Goal: Task Accomplishment & Management: Use online tool/utility

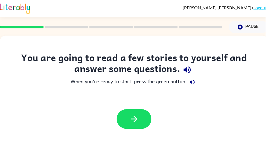
click at [134, 124] on icon "button" at bounding box center [136, 121] width 10 height 10
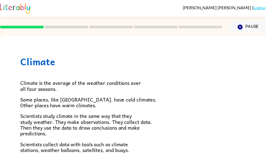
click at [264, 5] on div "[PERSON_NAME] ( Logout )" at bounding box center [135, 8] width 270 height 17
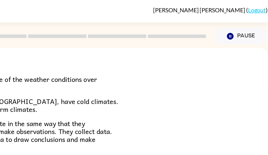
scroll to position [25, 0]
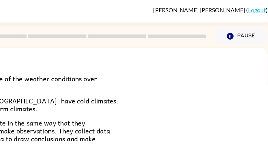
click at [253, 9] on link "Logout" at bounding box center [259, 7] width 13 height 5
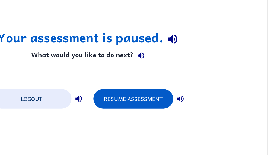
scroll to position [0, 0]
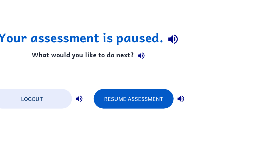
click at [137, 88] on button "Resume Assessment" at bounding box center [167, 95] width 60 height 15
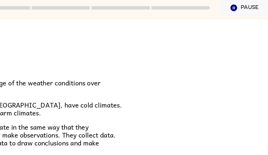
scroll to position [0, 0]
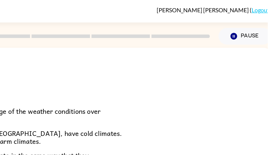
click at [256, 5] on link "Logout" at bounding box center [262, 7] width 13 height 5
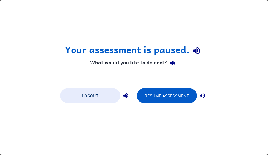
click at [93, 101] on button "Logout" at bounding box center [90, 95] width 60 height 15
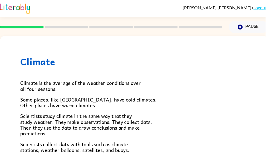
scroll to position [0, 2]
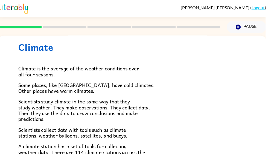
click at [259, 30] on button "Pause Pause" at bounding box center [249, 27] width 40 height 13
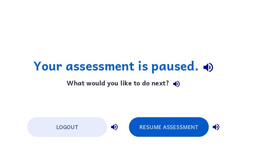
click at [60, 101] on button "Logout" at bounding box center [90, 95] width 60 height 15
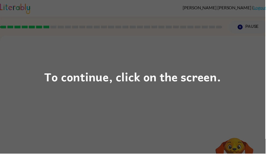
click at [126, 91] on div "To continue, click on the screen." at bounding box center [134, 77] width 268 height 155
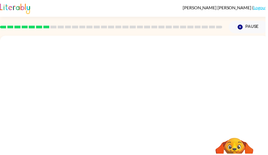
click at [221, 86] on div at bounding box center [135, 82] width 270 height 92
click at [139, 112] on div at bounding box center [135, 117] width 35 height 20
click at [141, 124] on div at bounding box center [135, 117] width 35 height 20
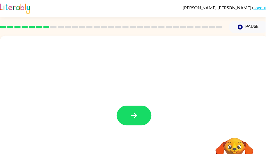
click at [137, 109] on button "button" at bounding box center [135, 117] width 35 height 20
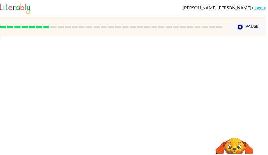
click at [133, 123] on div at bounding box center [135, 114] width 270 height 156
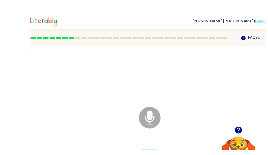
scroll to position [25, 0]
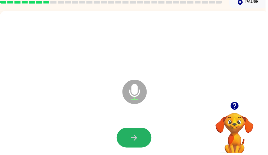
click at [128, 140] on button "button" at bounding box center [135, 139] width 35 height 20
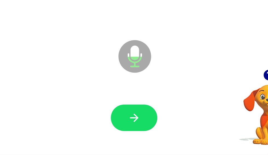
click at [131, 123] on icon "button" at bounding box center [136, 128] width 10 height 10
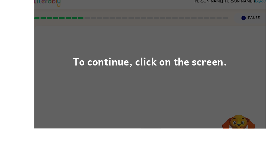
scroll to position [36, 0]
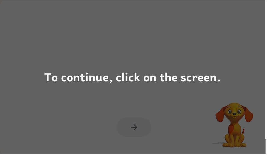
click at [139, 104] on div "To continue, click on the screen." at bounding box center [134, 77] width 268 height 155
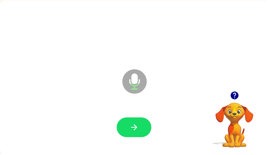
click at [137, 126] on icon "button" at bounding box center [136, 129] width 10 height 10
click at [234, 94] on icon "button" at bounding box center [237, 97] width 10 height 10
click at [132, 130] on icon "button" at bounding box center [136, 129] width 10 height 10
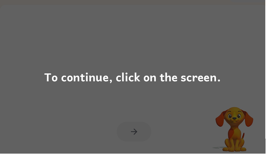
scroll to position [33, 0]
click at [152, 136] on div "To continue, click on the screen." at bounding box center [134, 77] width 268 height 155
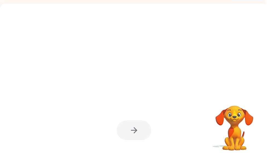
click at [140, 132] on div at bounding box center [135, 132] width 35 height 20
click at [131, 139] on div at bounding box center [135, 132] width 35 height 20
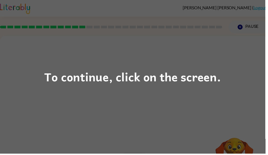
scroll to position [7, 0]
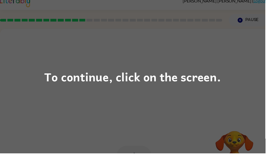
click at [90, 128] on div "To continue, click on the screen." at bounding box center [134, 77] width 268 height 155
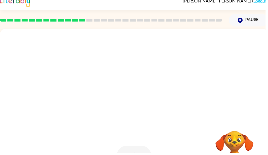
click at [96, 137] on div at bounding box center [134, 157] width 259 height 45
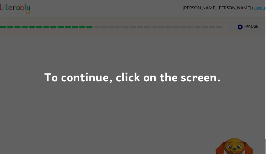
click at [28, 89] on div "To continue, click on the screen." at bounding box center [134, 77] width 268 height 155
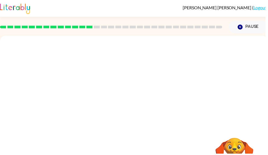
click at [33, 100] on div at bounding box center [135, 82] width 270 height 92
